Goal: Information Seeking & Learning: Stay updated

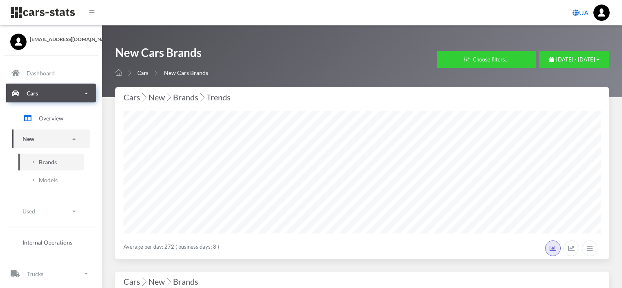
select select "25"
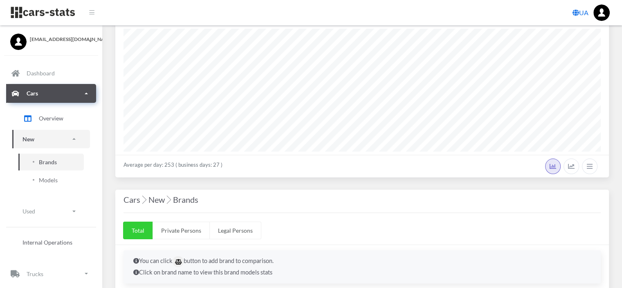
scroll to position [82, 0]
click at [52, 121] on span "Overview" at bounding box center [51, 118] width 25 height 9
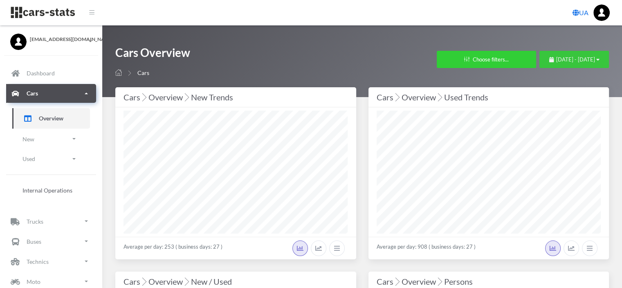
click at [576, 61] on span "August 13, 2025 - September 12, 2025" at bounding box center [575, 59] width 39 height 7
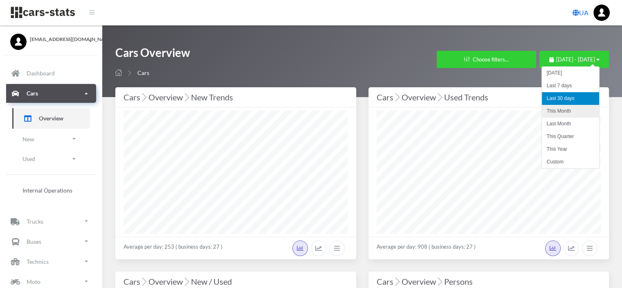
click at [566, 111] on li "This Month" at bounding box center [570, 111] width 57 height 13
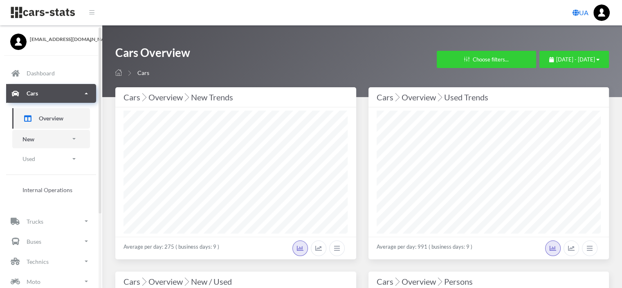
click at [42, 142] on link "New" at bounding box center [51, 139] width 78 height 18
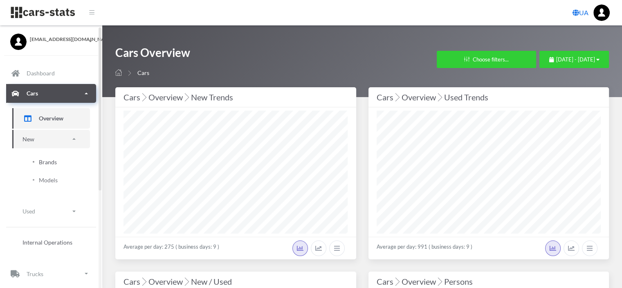
click at [45, 162] on span "Brands" at bounding box center [48, 162] width 18 height 9
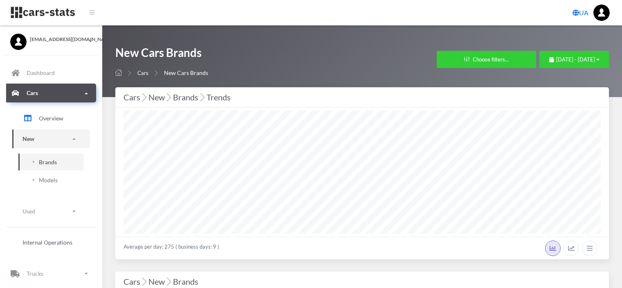
select select "25"
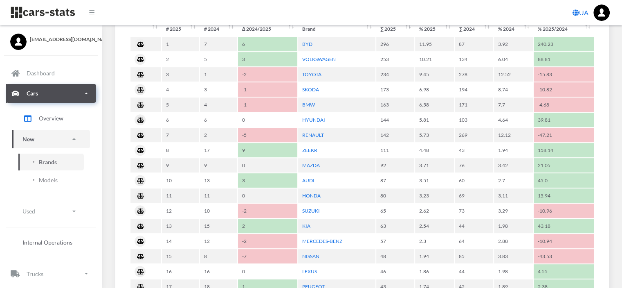
scroll to position [409, 0]
